Goal: Feedback & Contribution: Contribute content

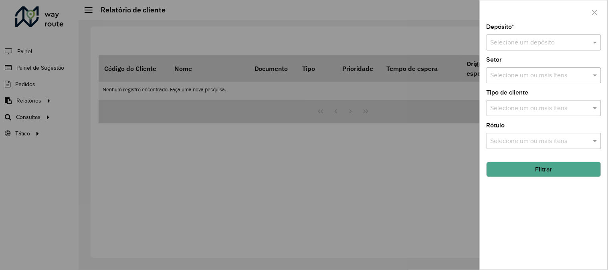
click at [557, 46] on input "text" at bounding box center [535, 43] width 91 height 10
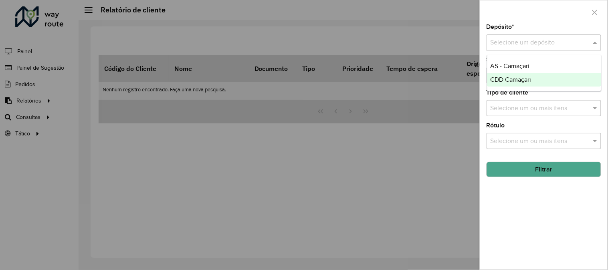
click at [509, 83] on span "CDD Camaçari" at bounding box center [510, 79] width 41 height 7
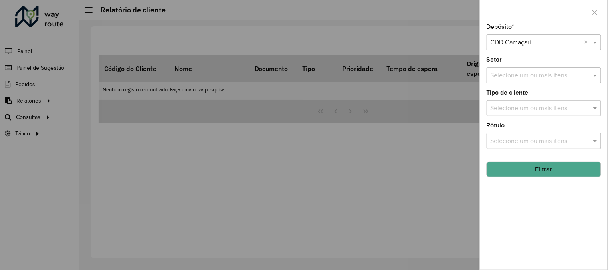
click at [533, 175] on button "Filtrar" at bounding box center [543, 169] width 115 height 15
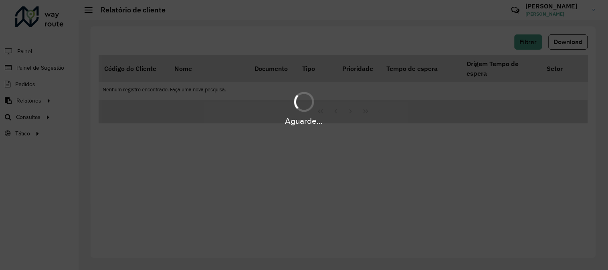
click at [563, 40] on div "Aguarde..." at bounding box center [304, 135] width 608 height 270
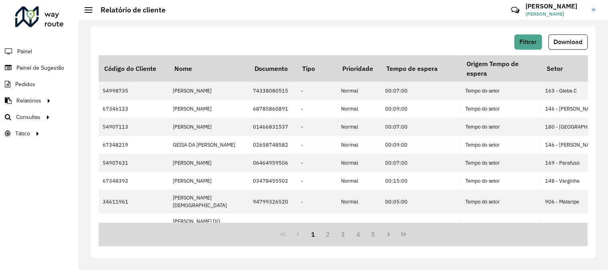
click at [563, 40] on span "Download" at bounding box center [568, 41] width 29 height 7
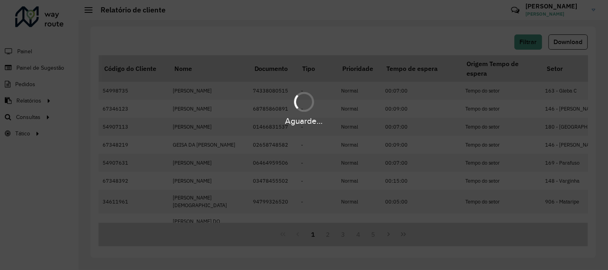
click at [438, 49] on div "Aguarde..." at bounding box center [304, 135] width 608 height 270
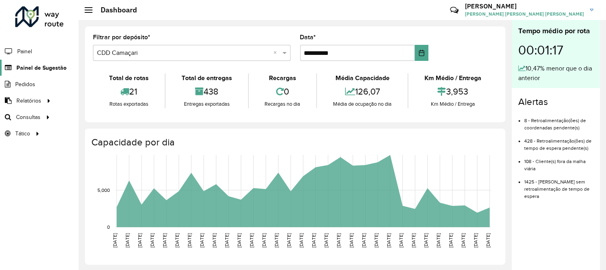
click at [39, 62] on link "Painel de Sugestão" at bounding box center [33, 68] width 66 height 16
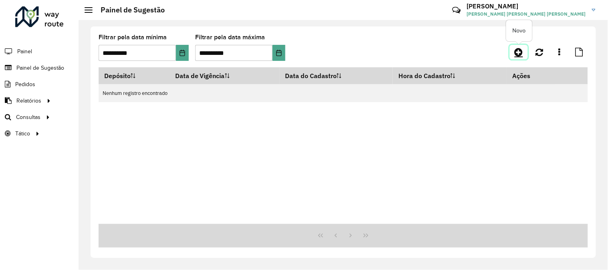
click at [520, 53] on icon at bounding box center [518, 52] width 8 height 10
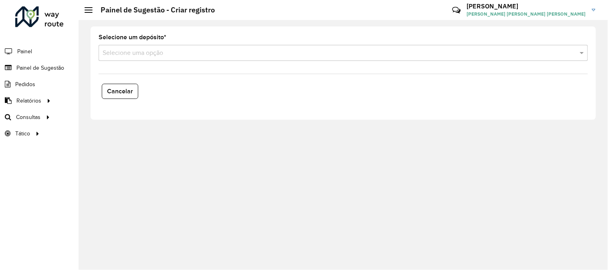
click at [261, 50] on input "text" at bounding box center [335, 53] width 465 height 10
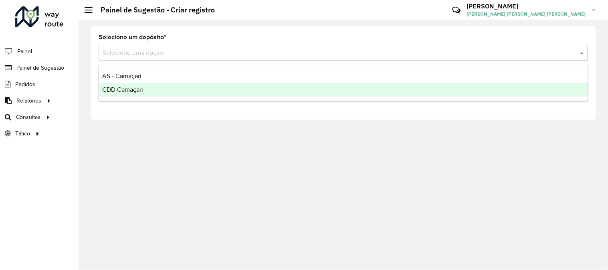
click at [133, 90] on span "CDD Camaçari" at bounding box center [122, 89] width 41 height 7
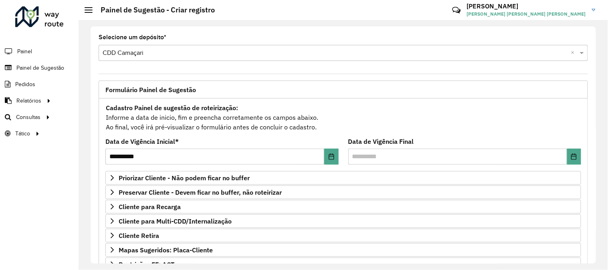
scroll to position [130, 0]
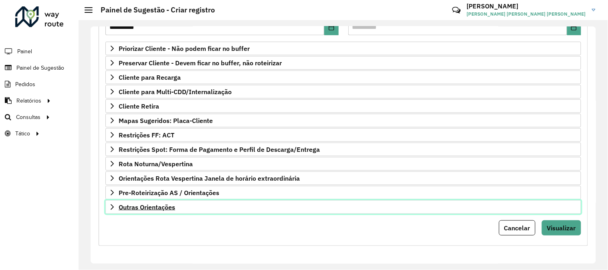
click at [177, 204] on link "Outras Orientações" at bounding box center [342, 207] width 475 height 14
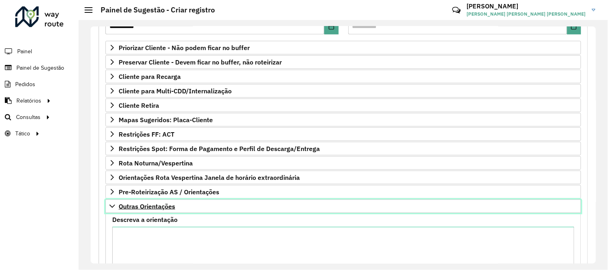
scroll to position [222, 0]
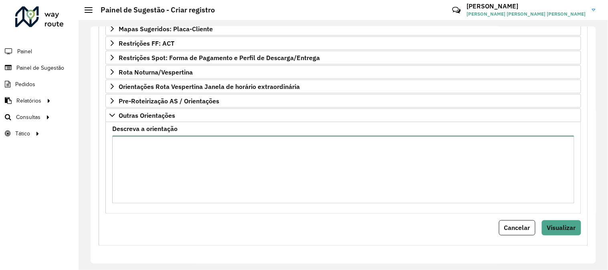
click at [201, 169] on textarea "Descreva a orientação" at bounding box center [343, 170] width 462 height 68
click at [150, 145] on textarea "**********" at bounding box center [343, 170] width 462 height 68
click at [187, 146] on textarea "**********" at bounding box center [343, 170] width 462 height 68
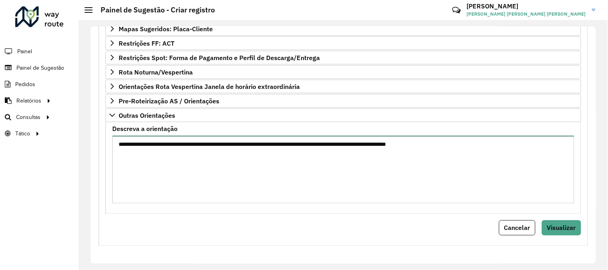
type textarea "**********"
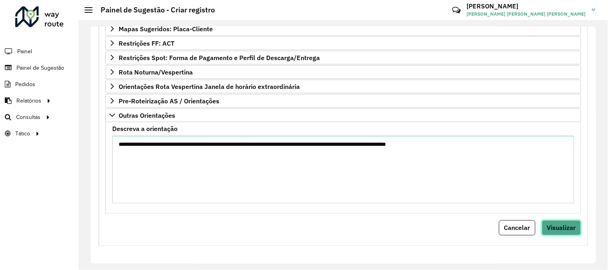
click at [564, 228] on span "Visualizar" at bounding box center [561, 228] width 29 height 8
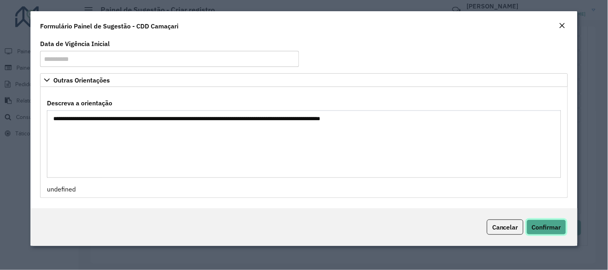
click at [558, 229] on span "Confirmar" at bounding box center [546, 227] width 29 height 8
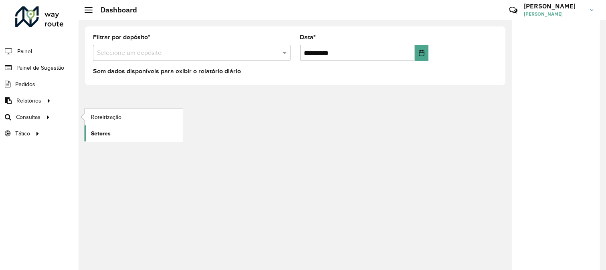
click at [98, 129] on span "Setores" at bounding box center [101, 133] width 20 height 8
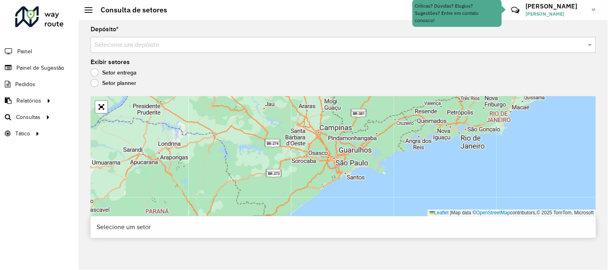
click at [245, 56] on div "Depósito * Selecione um depósito Exibir setores Setor entrega Setor planner Lea…" at bounding box center [343, 145] width 529 height 250
click at [234, 50] on div "Selecione um depósito" at bounding box center [343, 45] width 505 height 16
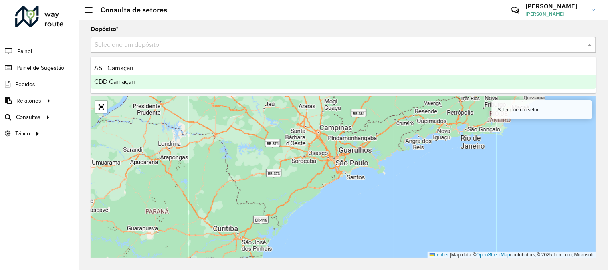
click at [137, 85] on div "CDD Camaçari" at bounding box center [343, 82] width 505 height 14
